Goal: Task Accomplishment & Management: Complete application form

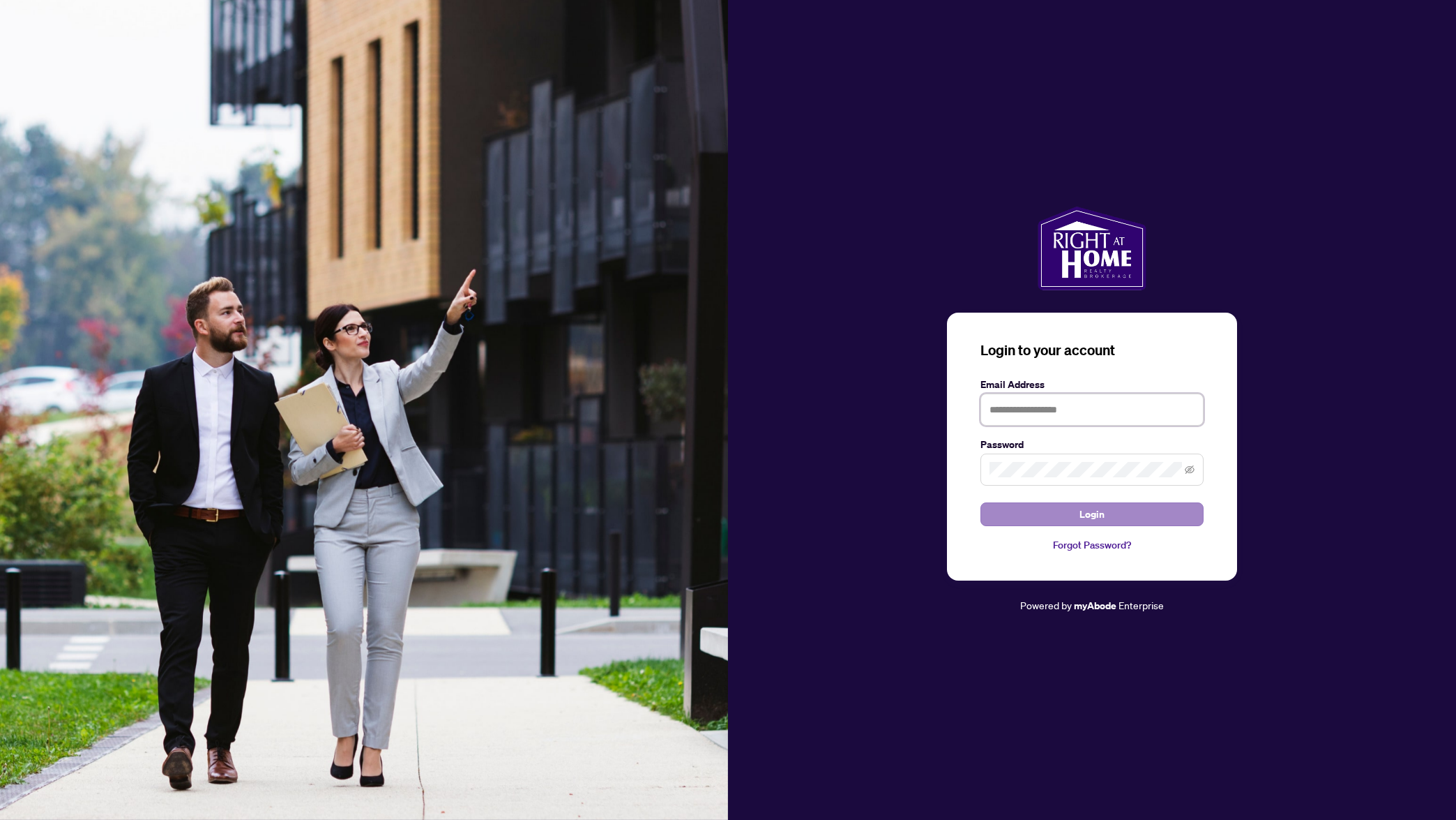
type input "**********"
click at [1091, 520] on span "Login" at bounding box center [1092, 514] width 25 height 22
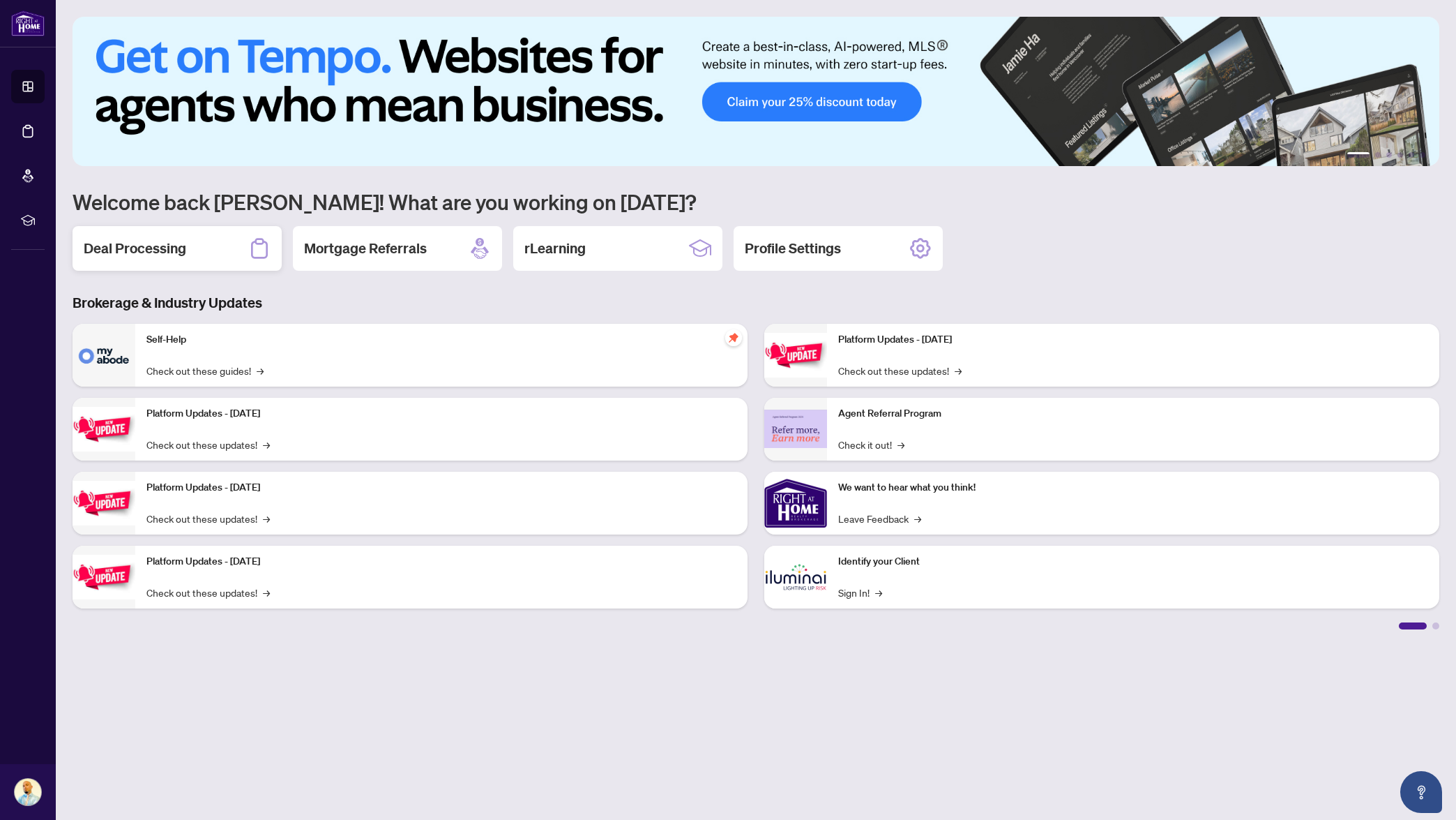
click at [175, 258] on div "Deal Processing" at bounding box center [177, 248] width 210 height 45
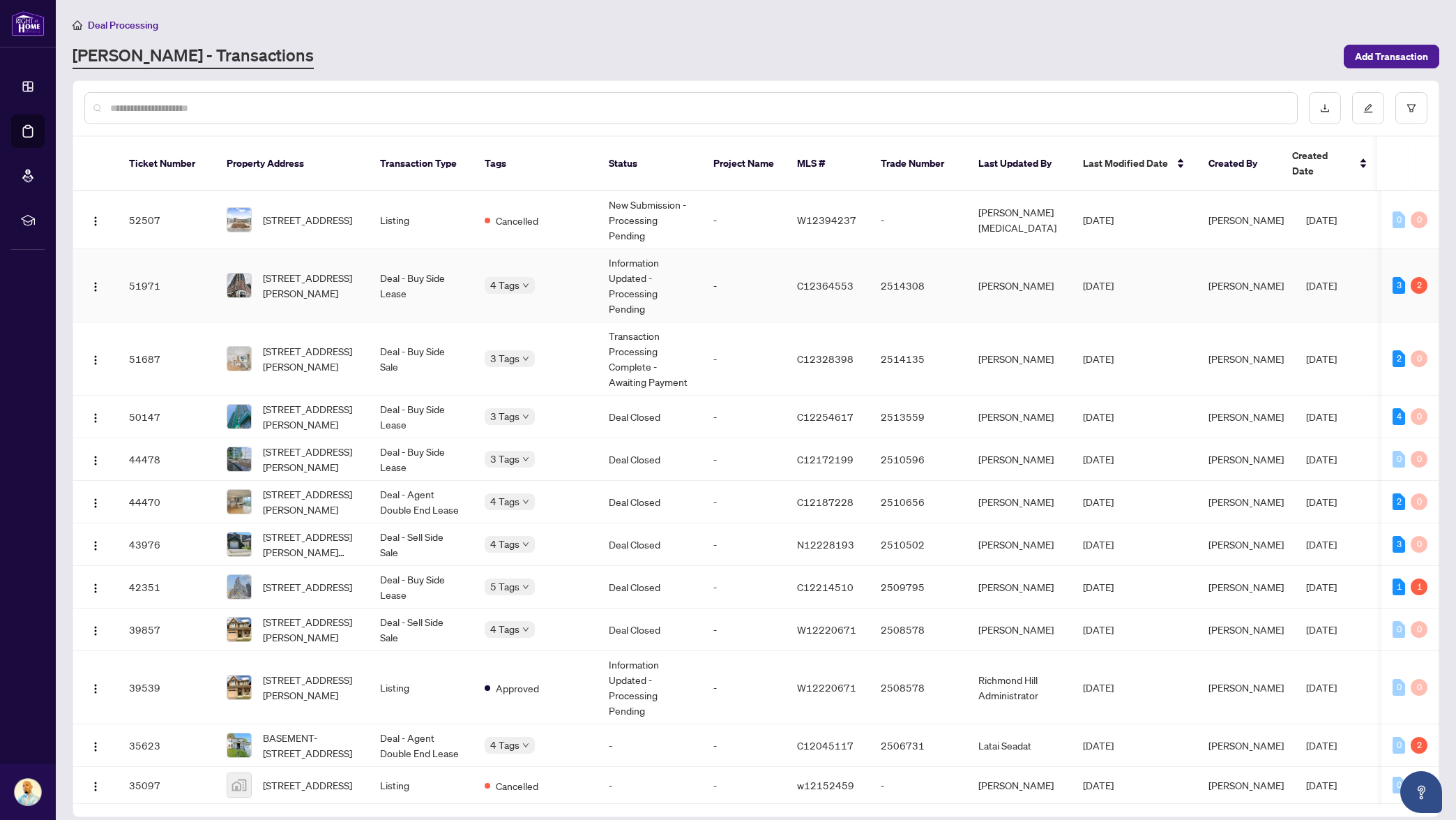
click at [363, 302] on td "[STREET_ADDRESS][PERSON_NAME]" at bounding box center [293, 286] width 153 height 73
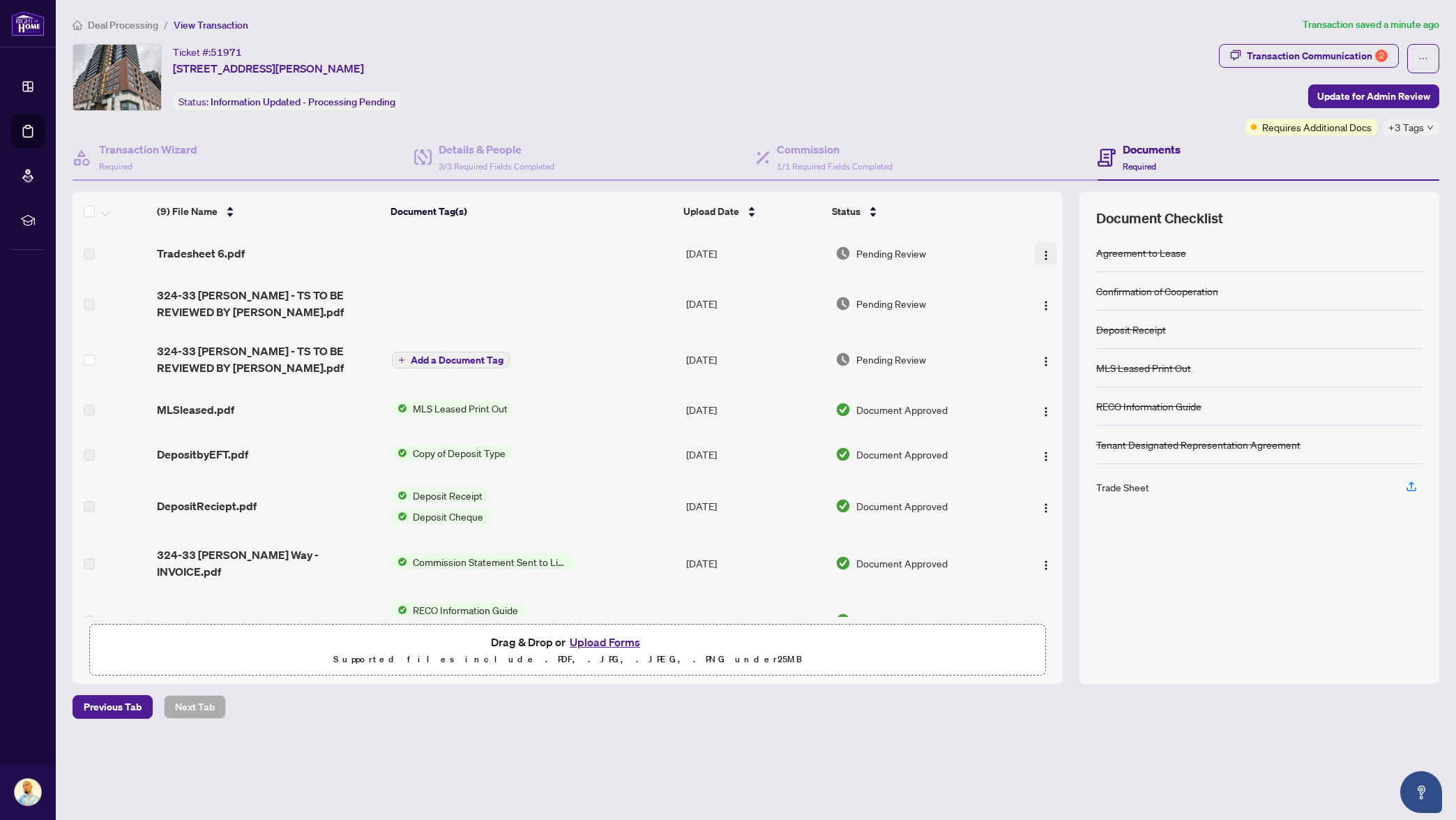
click at [1042, 255] on img "button" at bounding box center [1046, 255] width 12 height 12
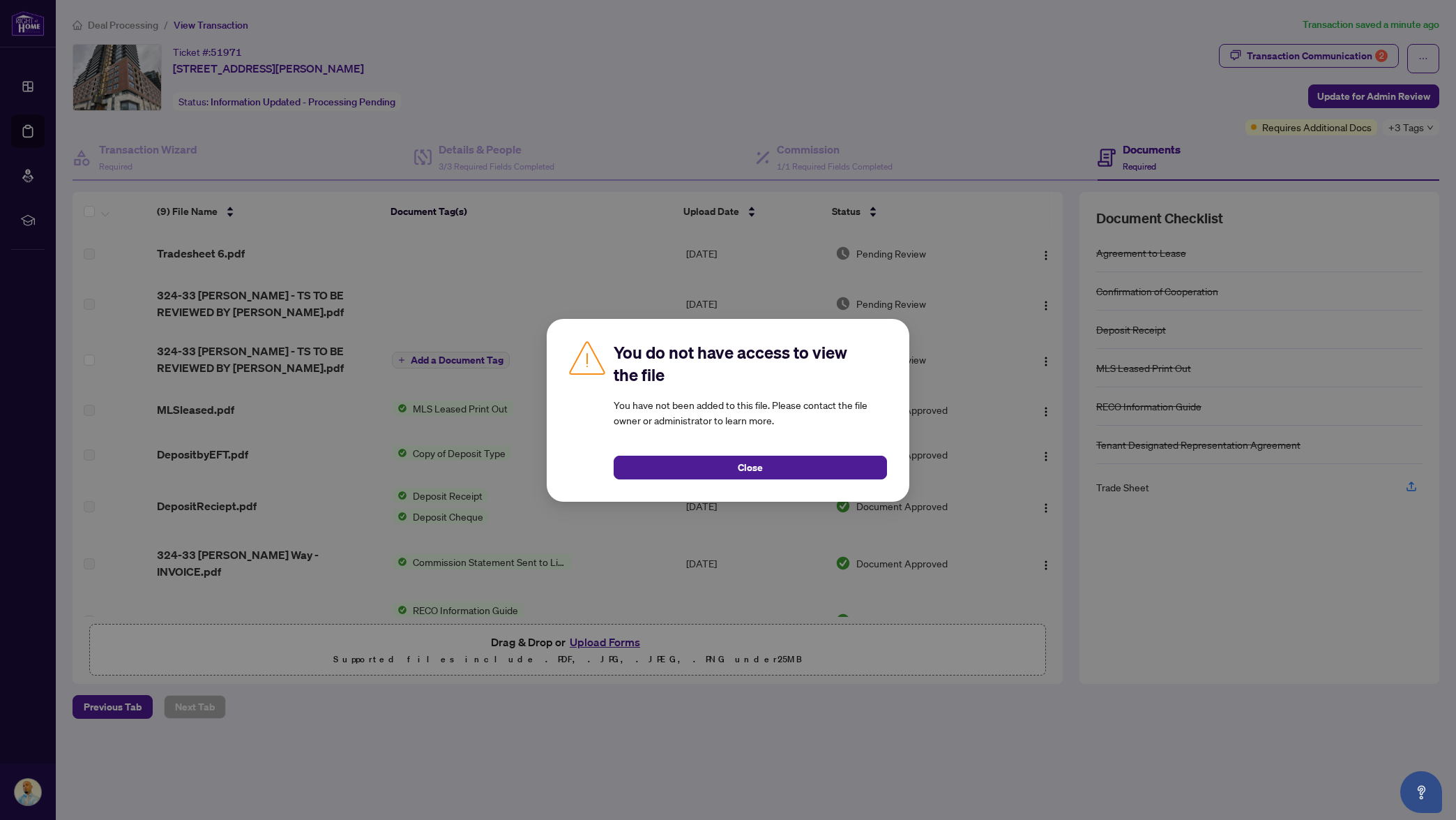
click at [752, 461] on span "Close" at bounding box center [750, 467] width 25 height 22
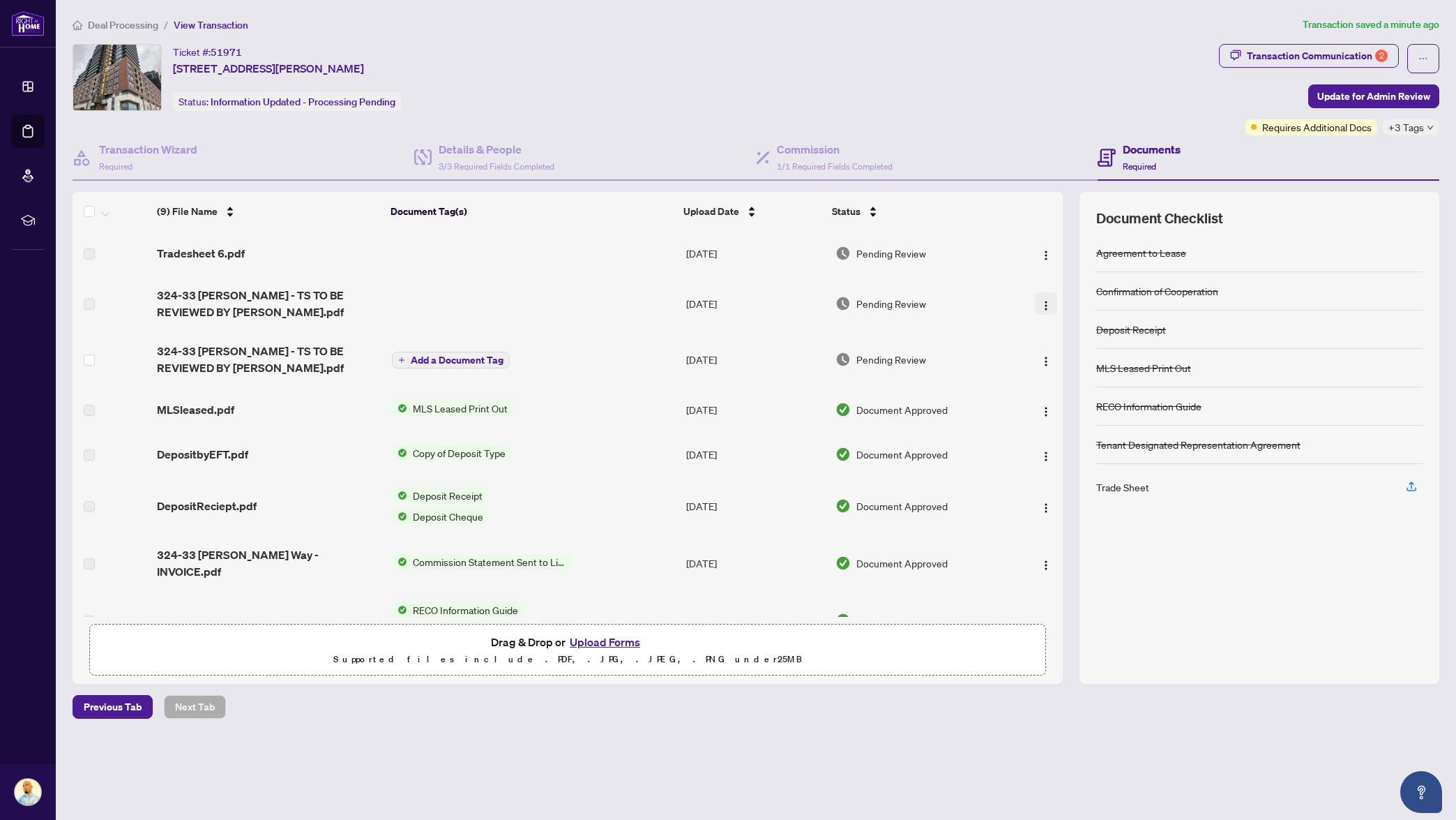
click at [1046, 300] on img "button" at bounding box center [1046, 305] width 12 height 12
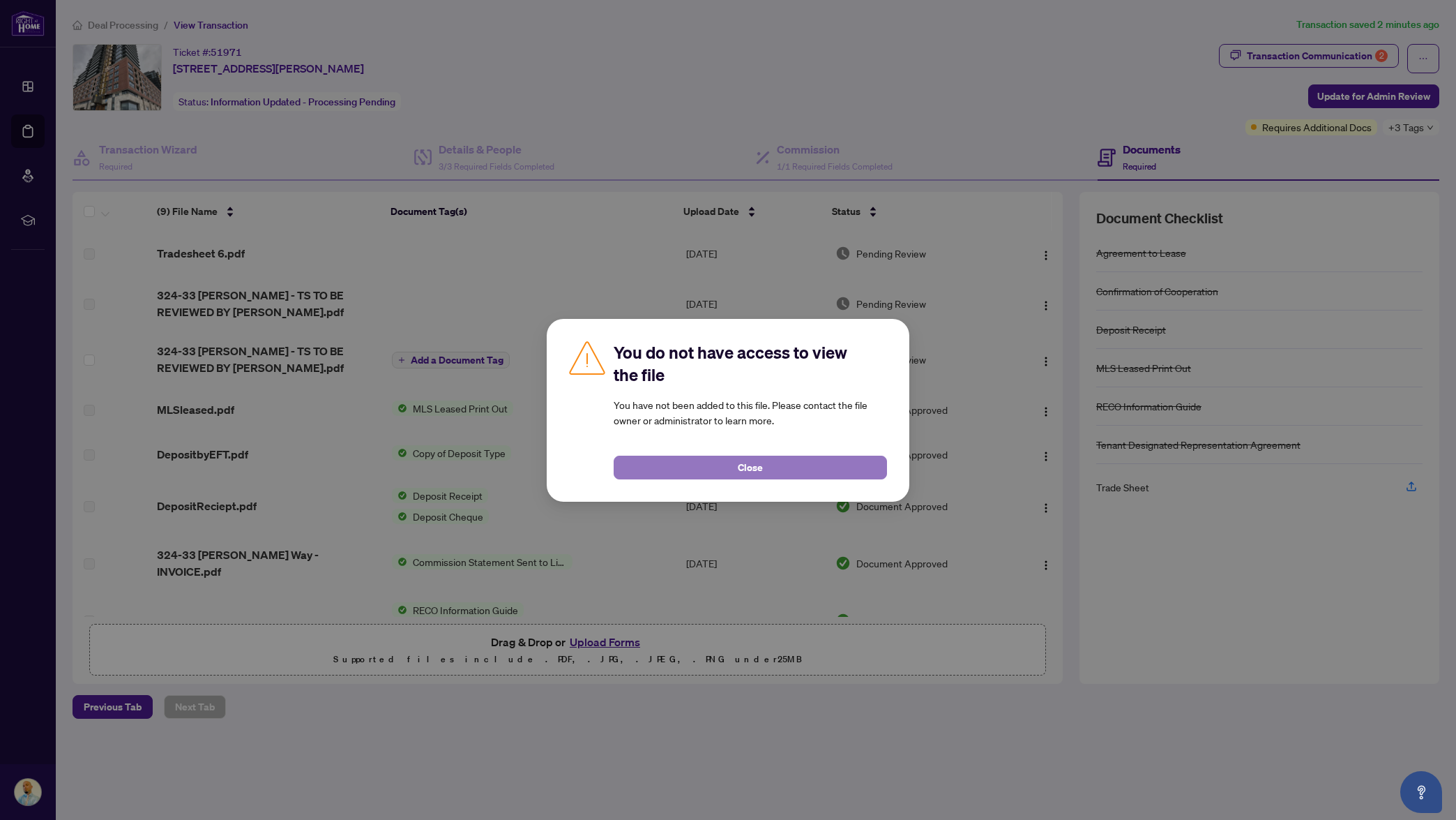
click at [716, 473] on button "Close" at bounding box center [750, 467] width 273 height 24
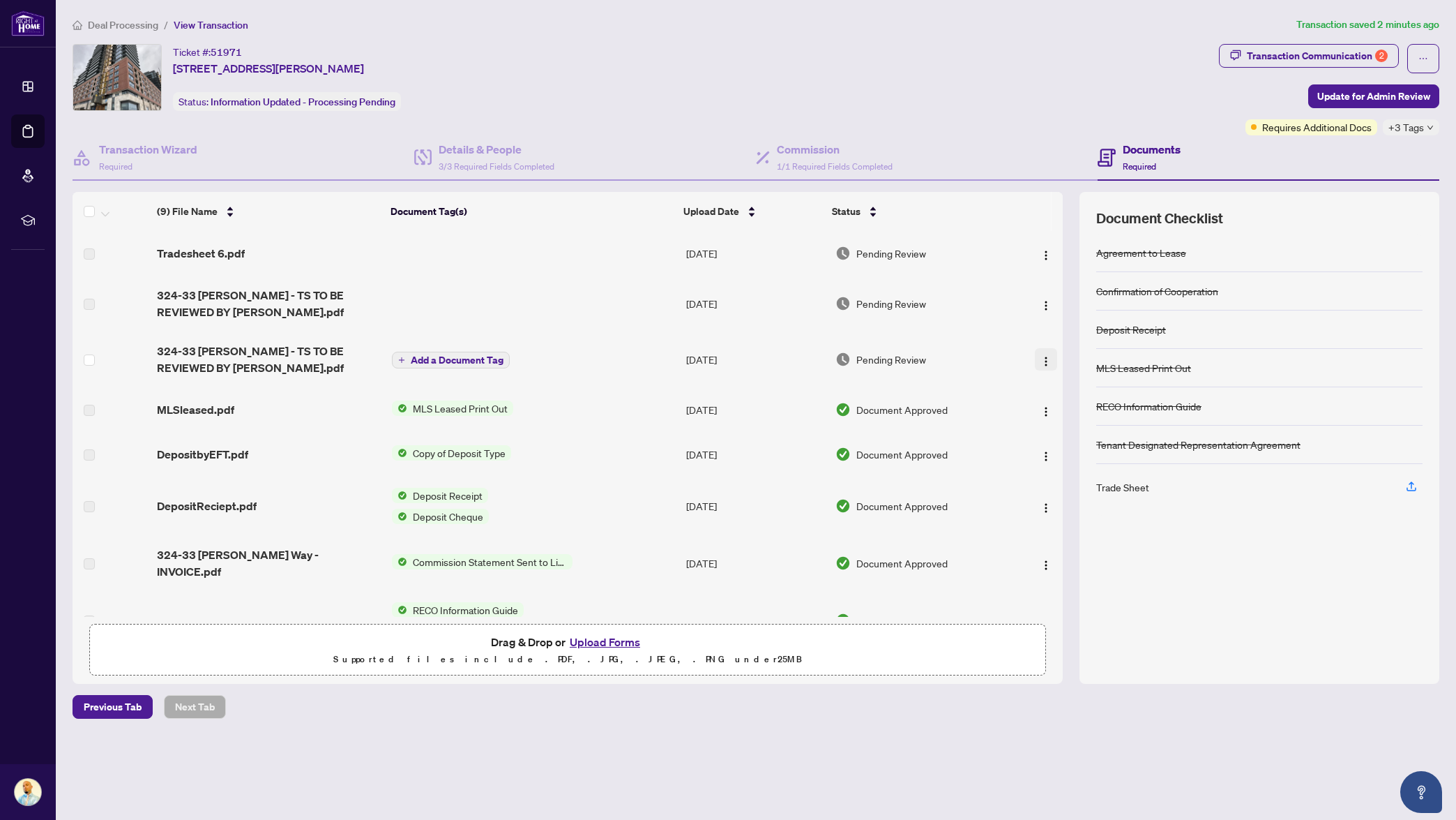
click at [1042, 365] on img "button" at bounding box center [1046, 361] width 12 height 12
click at [1102, 388] on span "View Document" at bounding box center [1108, 385] width 133 height 15
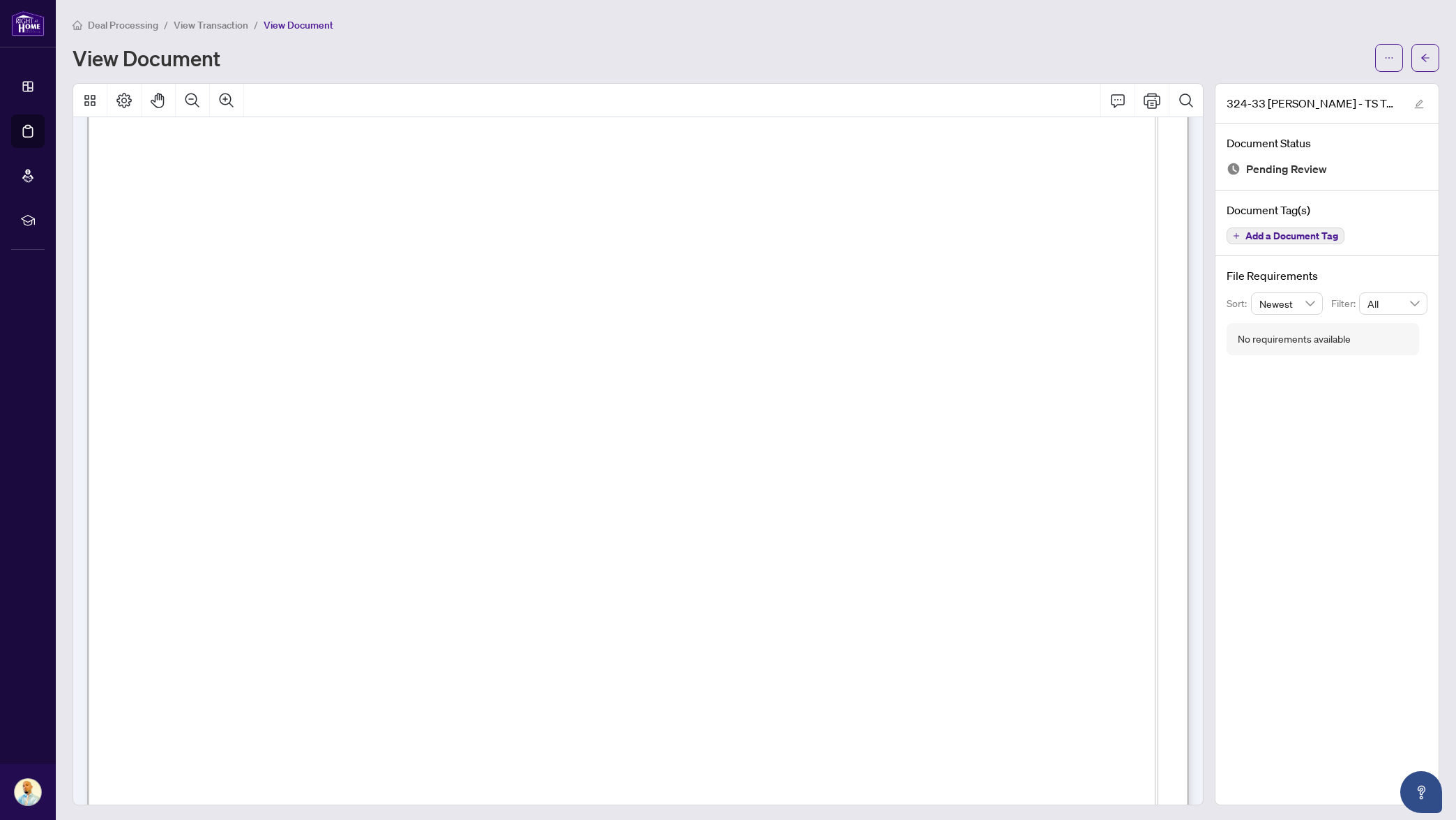
scroll to position [533, 0]
click at [1117, 98] on icon "Comment" at bounding box center [1118, 100] width 17 height 17
click at [1121, 101] on icon "Comment" at bounding box center [1118, 100] width 17 height 17
click at [1119, 104] on icon "Comment" at bounding box center [1118, 100] width 17 height 17
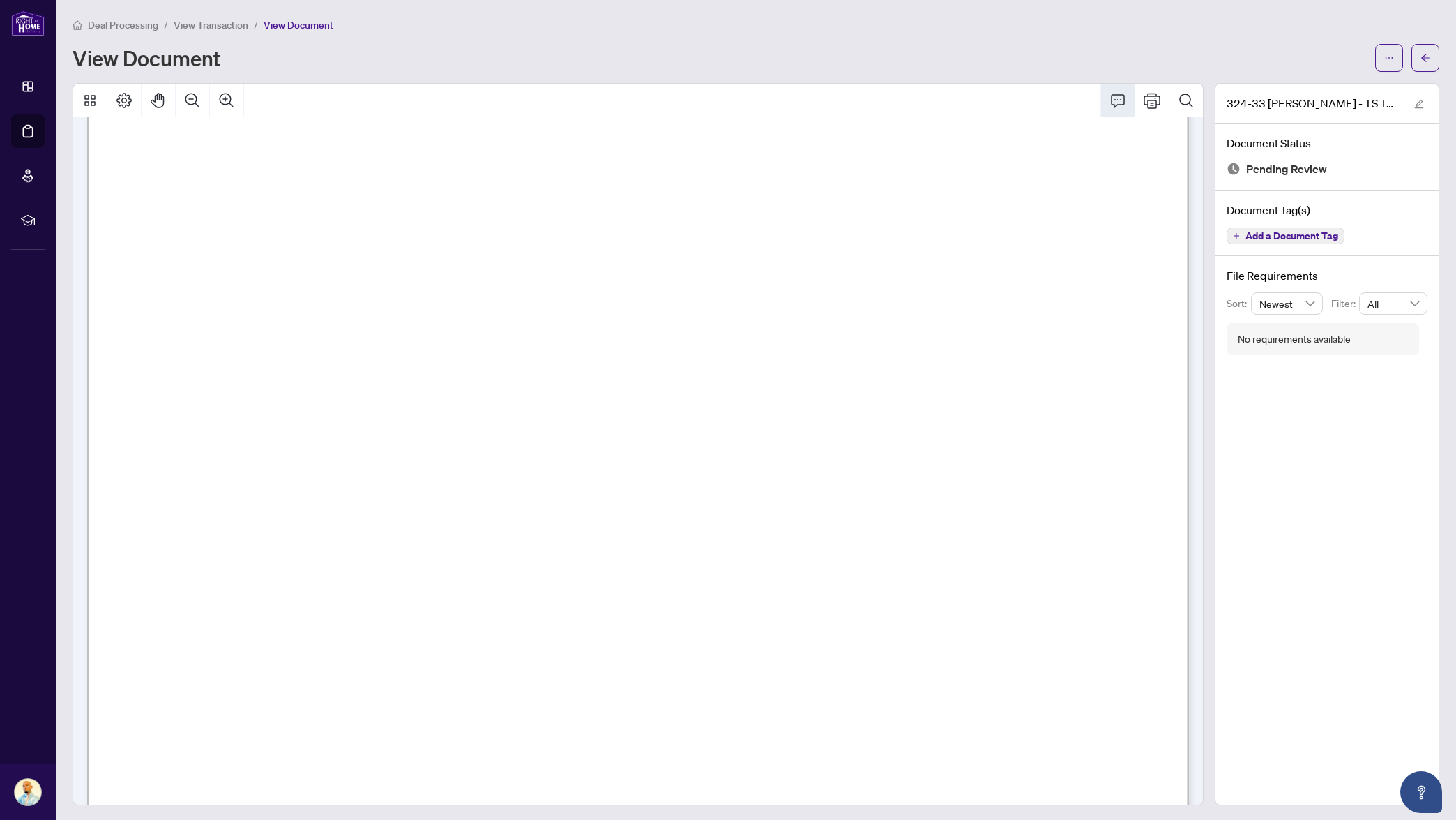
click at [1117, 107] on icon "Comment" at bounding box center [1118, 100] width 17 height 17
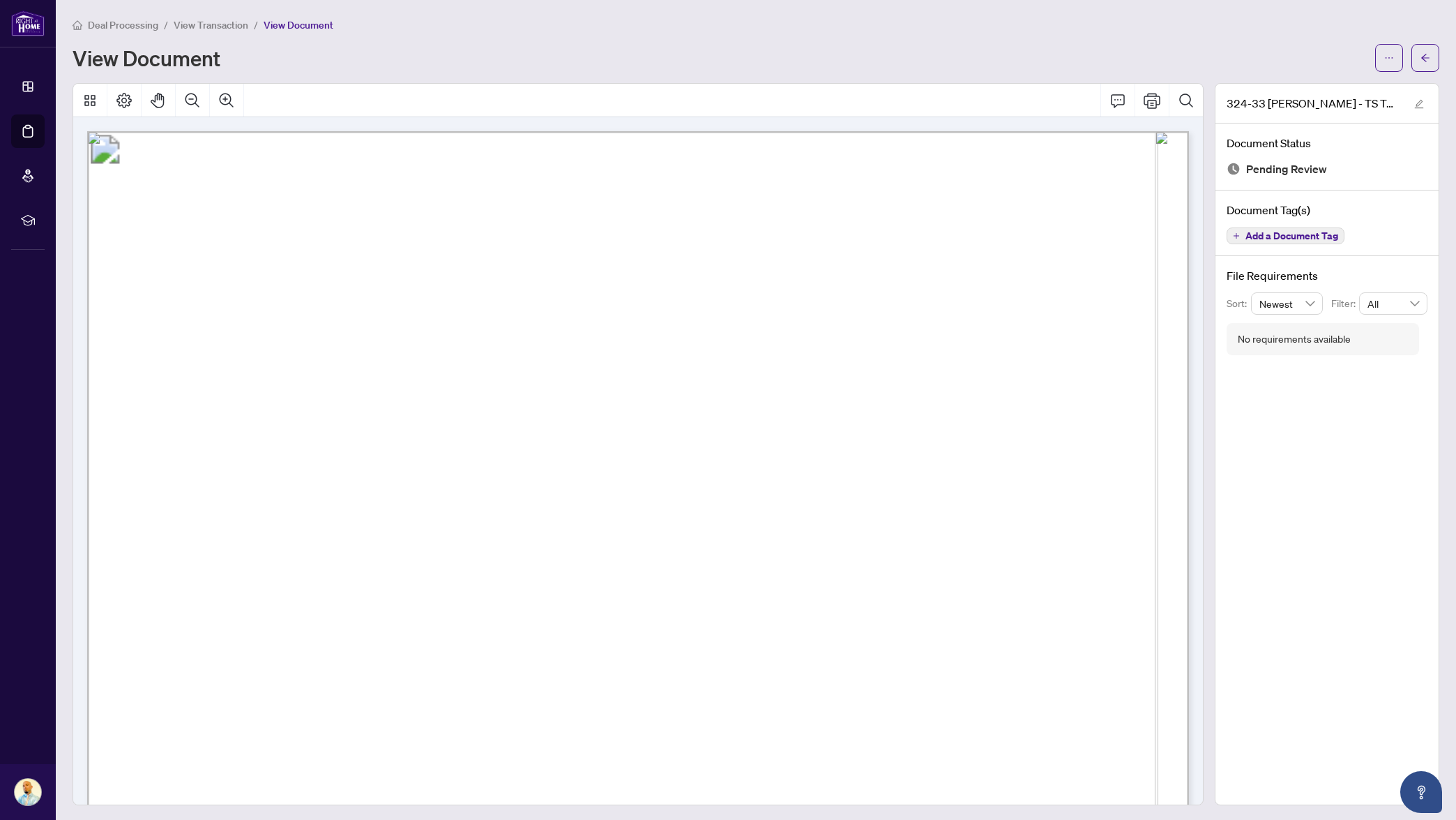
scroll to position [11, 0]
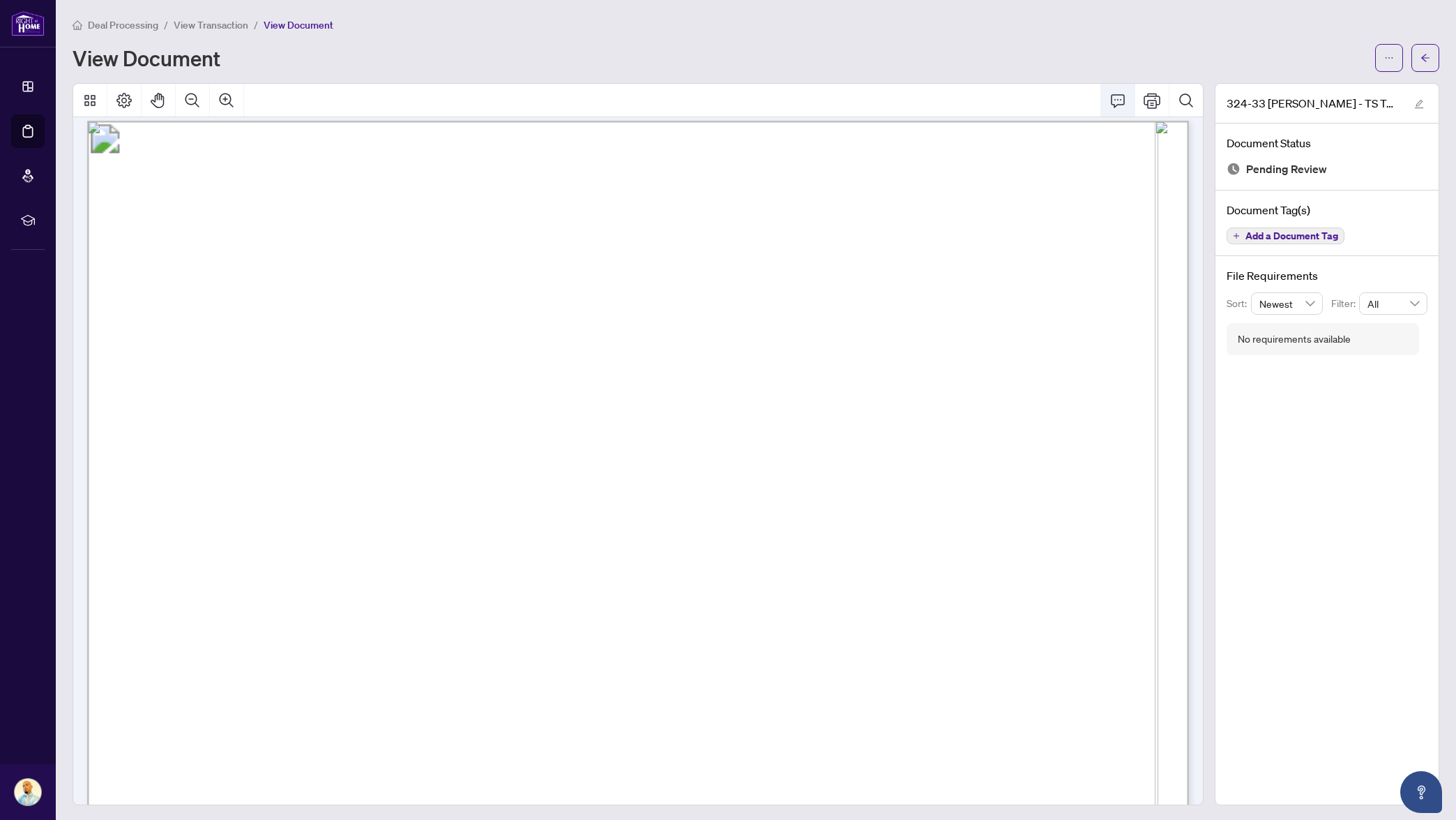
click at [1111, 98] on icon "Comment" at bounding box center [1118, 100] width 17 height 17
click at [1392, 63] on span "button" at bounding box center [1389, 57] width 10 height 22
click at [1337, 92] on span "Download" at bounding box center [1338, 88] width 106 height 15
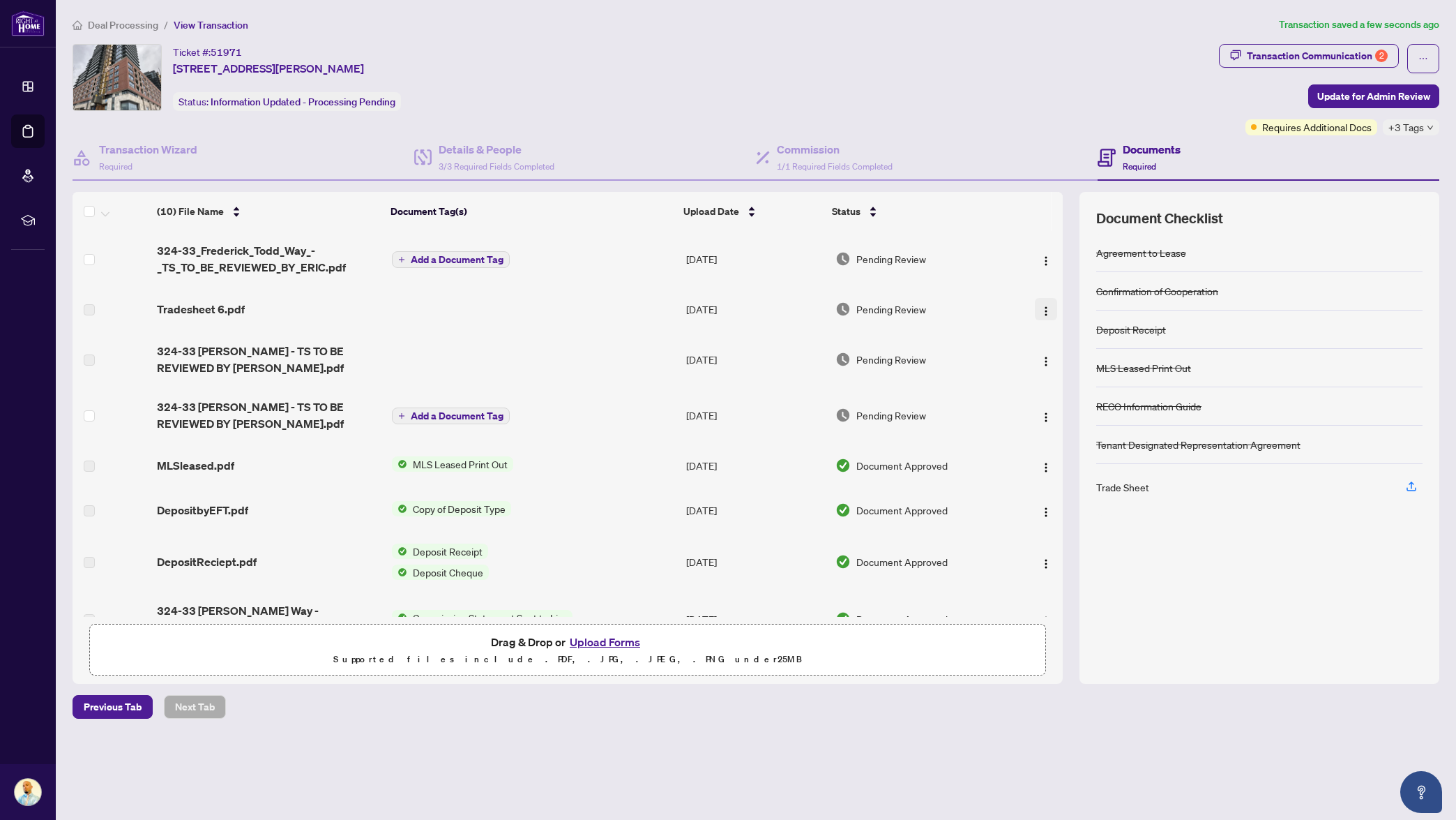
click at [1045, 315] on span "button" at bounding box center [1046, 309] width 12 height 15
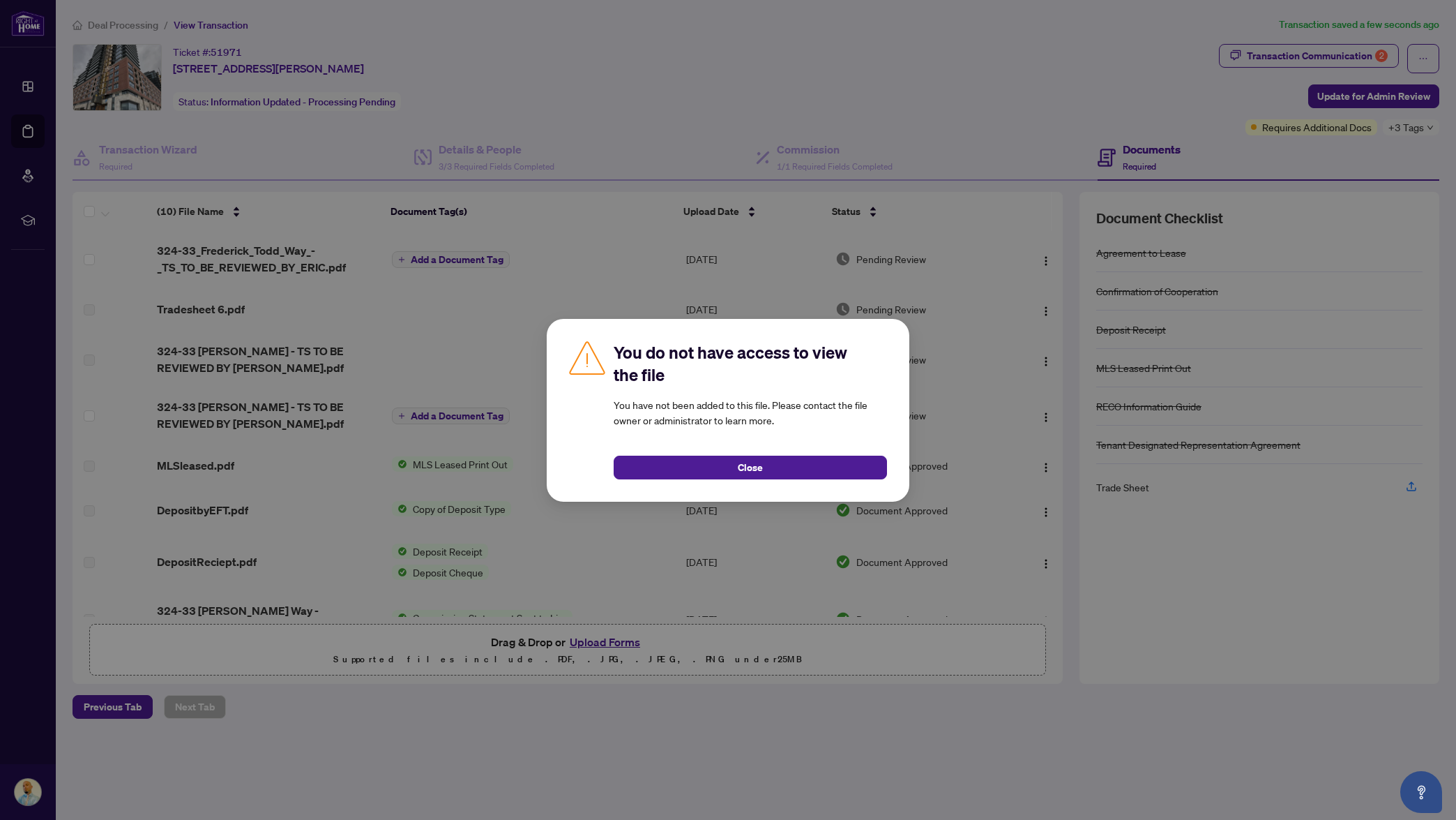
click at [805, 459] on button "Close" at bounding box center [750, 467] width 273 height 24
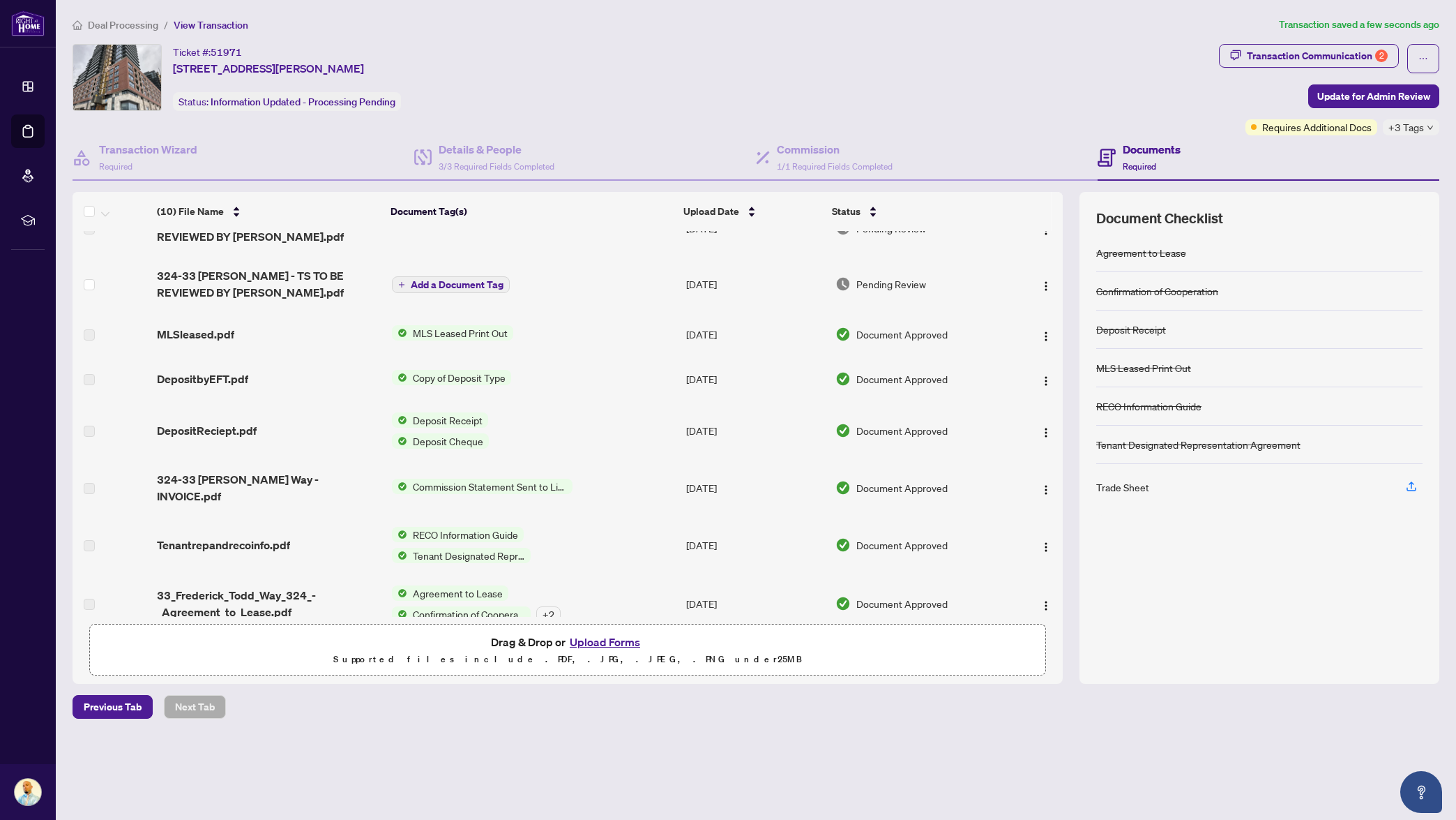
scroll to position [141, 0]
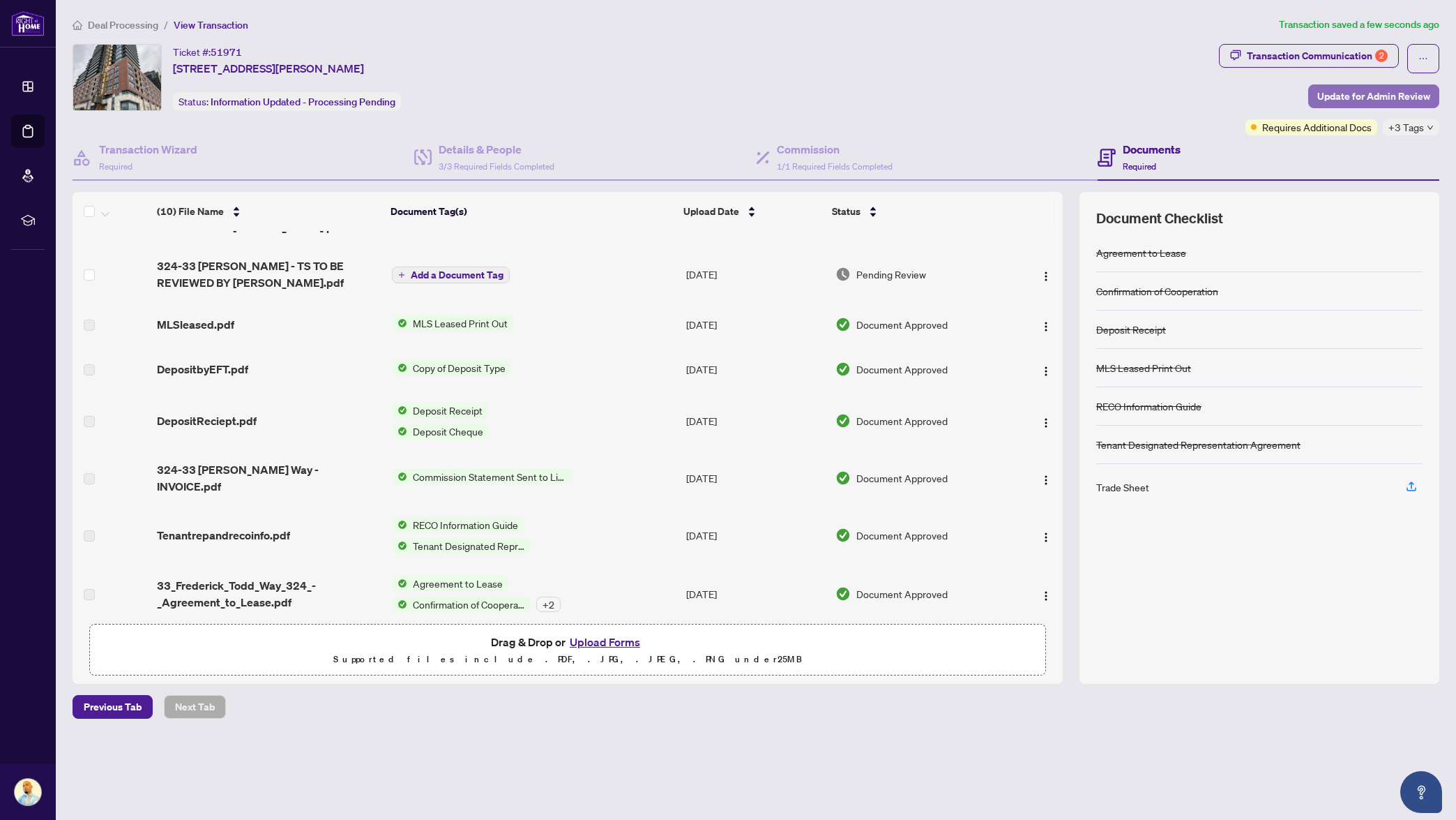
click at [1392, 95] on span "Update for Admin Review" at bounding box center [1374, 95] width 113 height 22
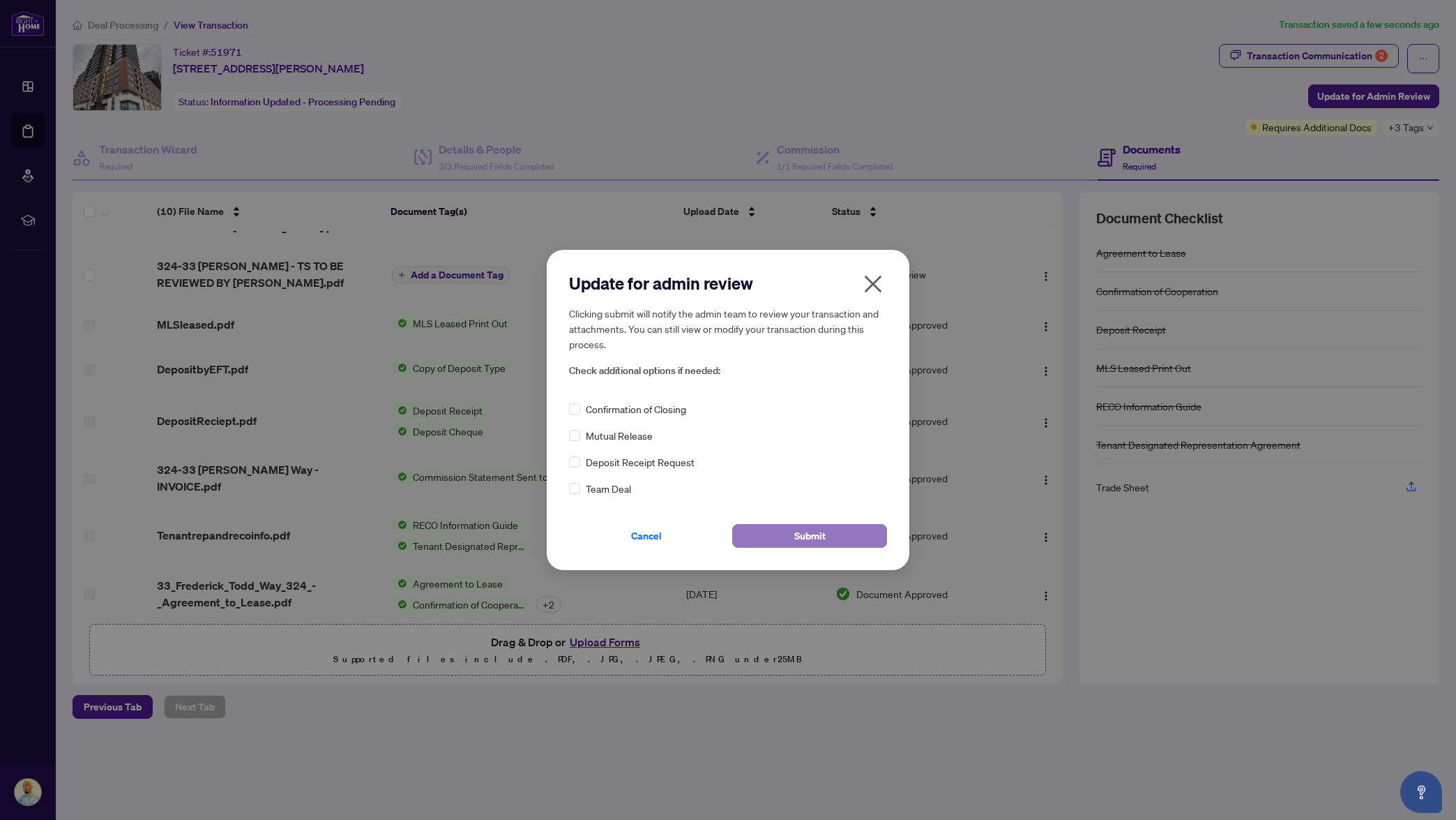
click at [825, 538] on button "Submit" at bounding box center [810, 535] width 155 height 24
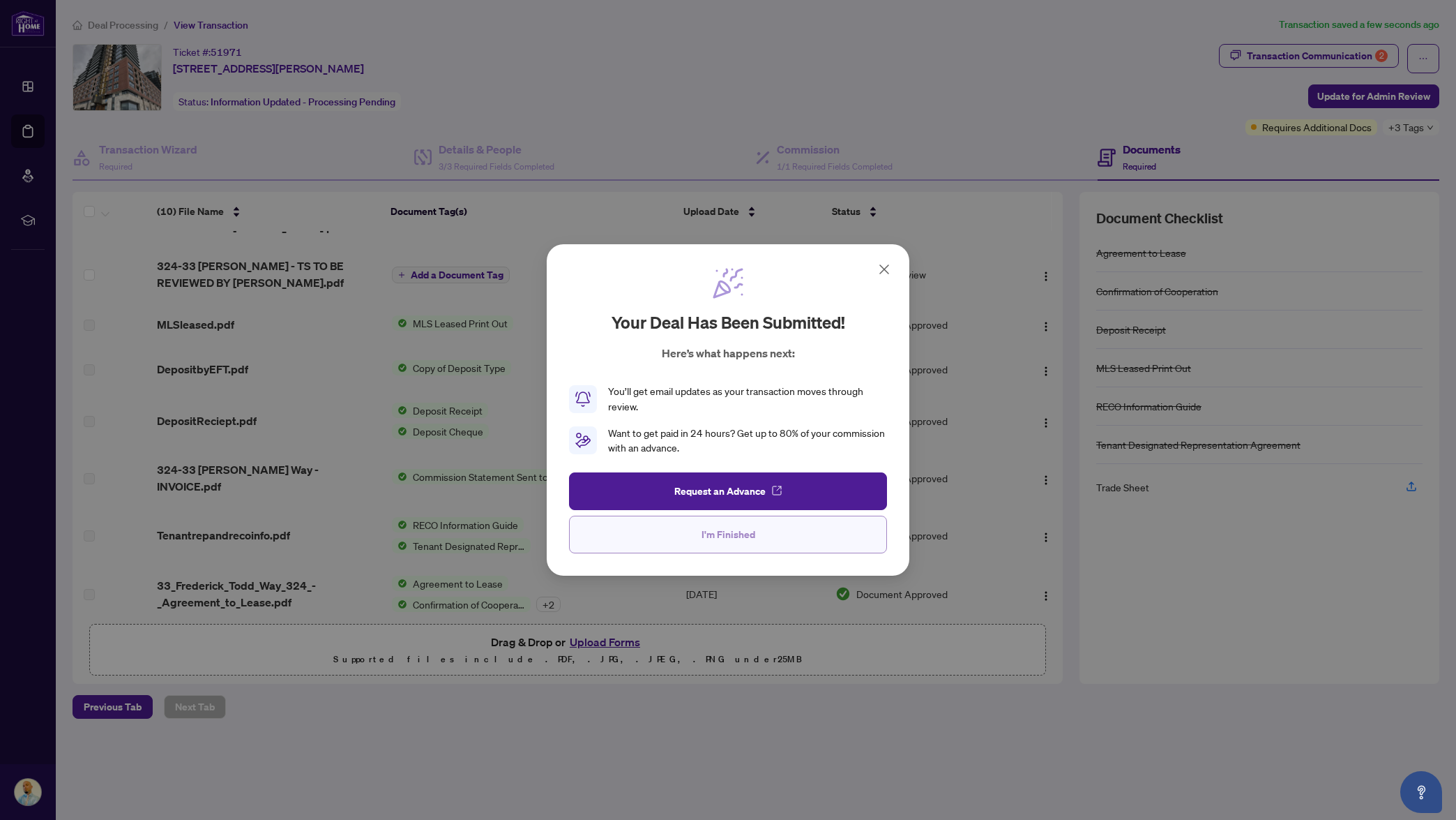
click at [774, 532] on button "I'm Finished" at bounding box center [728, 534] width 318 height 37
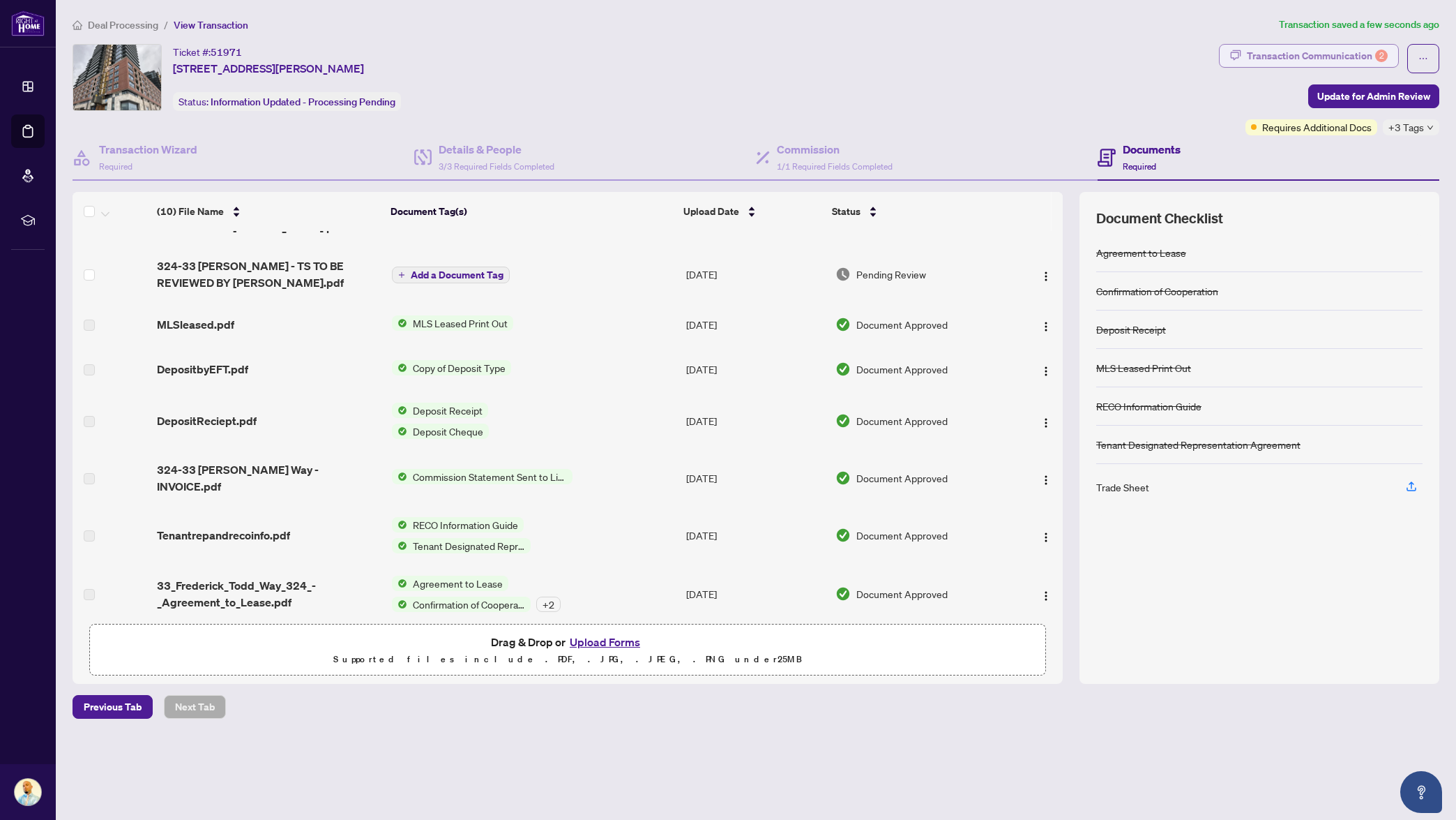
click at [1301, 61] on div "Transaction Communication 2" at bounding box center [1318, 55] width 141 height 22
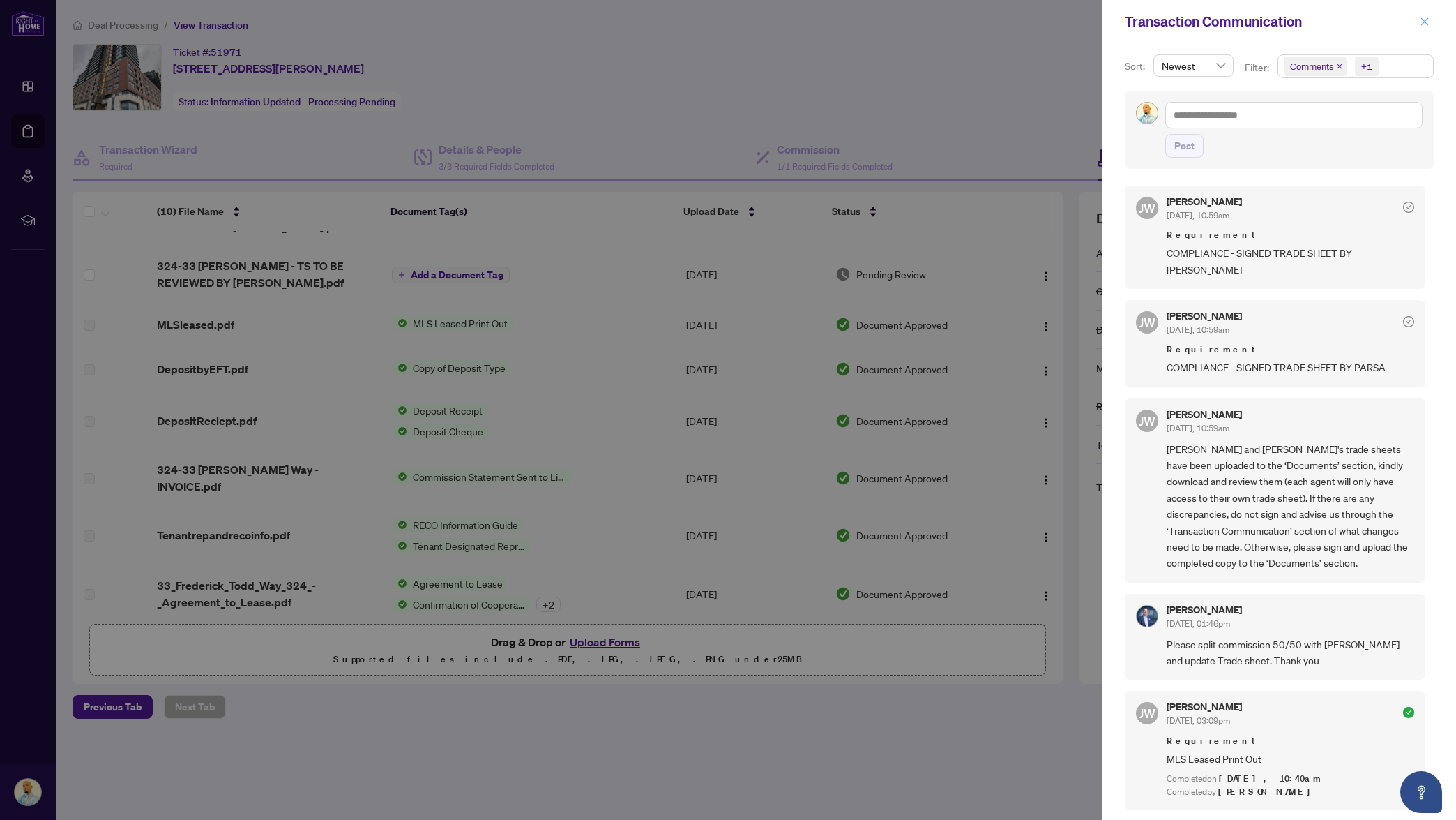
click at [1423, 21] on icon "close" at bounding box center [1425, 21] width 8 height 8
